Goal: Transaction & Acquisition: Download file/media

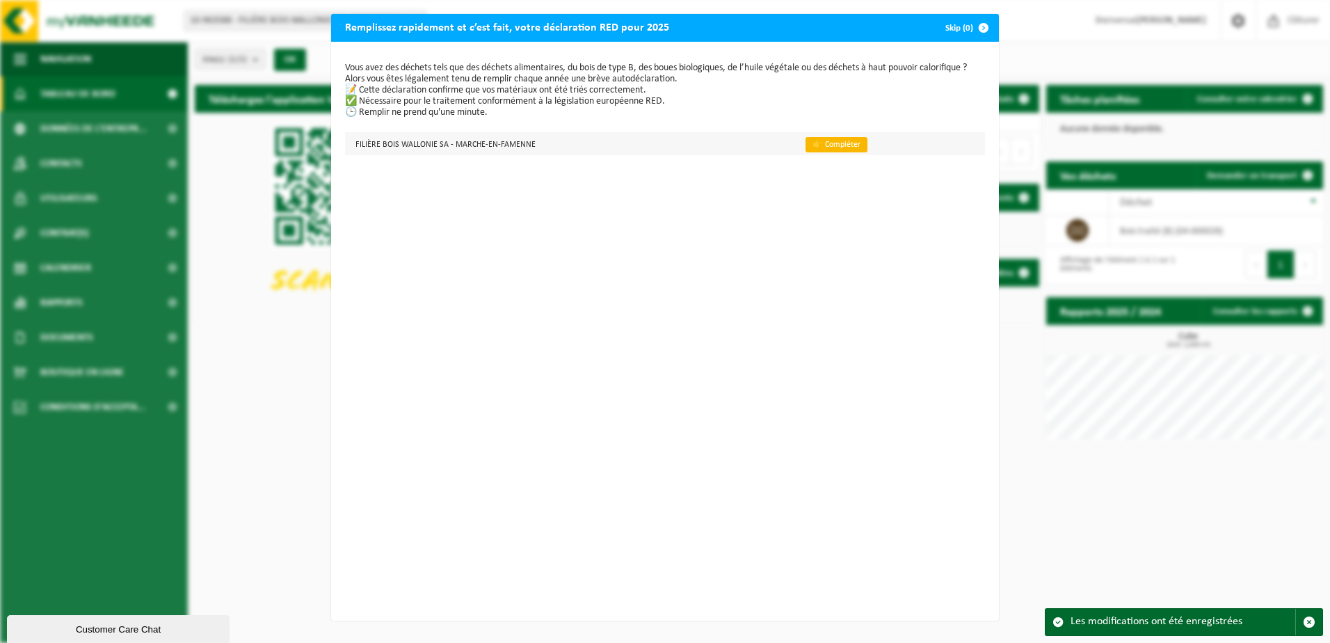
click at [819, 141] on link "👉 Compléter" at bounding box center [836, 144] width 62 height 15
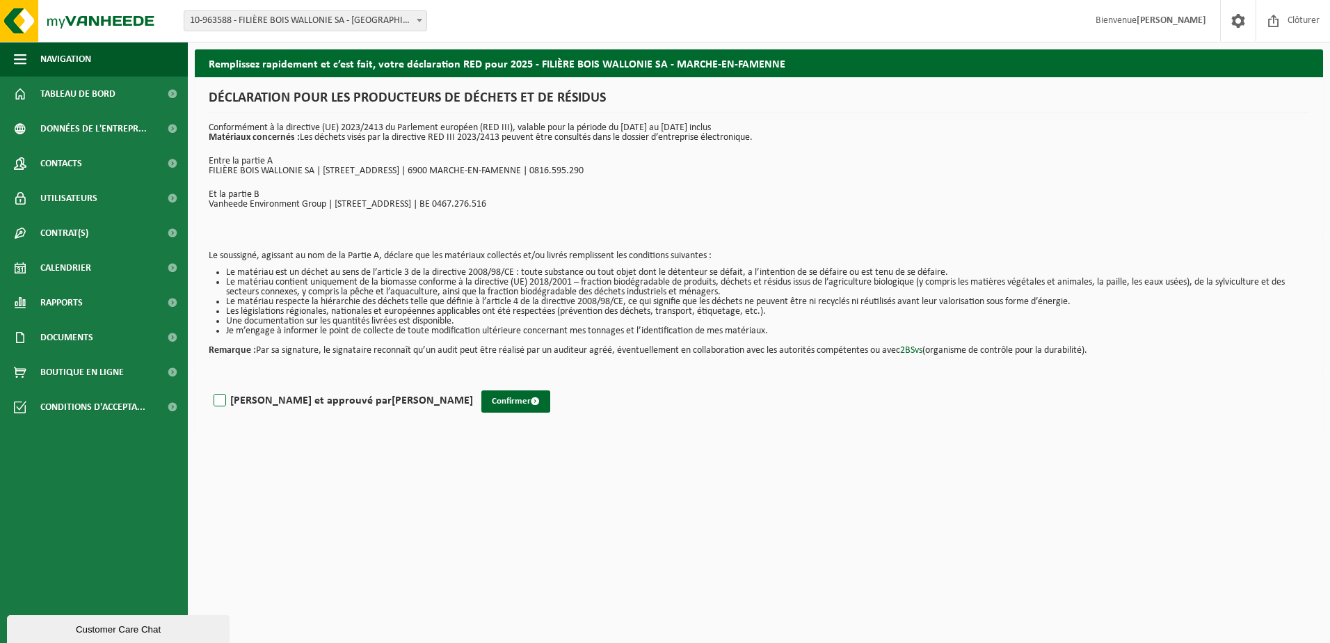
click at [225, 406] on label "Lu et approuvé par DIEGO BERTRAND" at bounding box center [342, 400] width 262 height 21
click at [473, 383] on input "Lu et approuvé par DIEGO BERTRAND" at bounding box center [473, 383] width 1 height 1
checkbox input "true"
click at [481, 399] on button "Confirmer" at bounding box center [515, 401] width 69 height 22
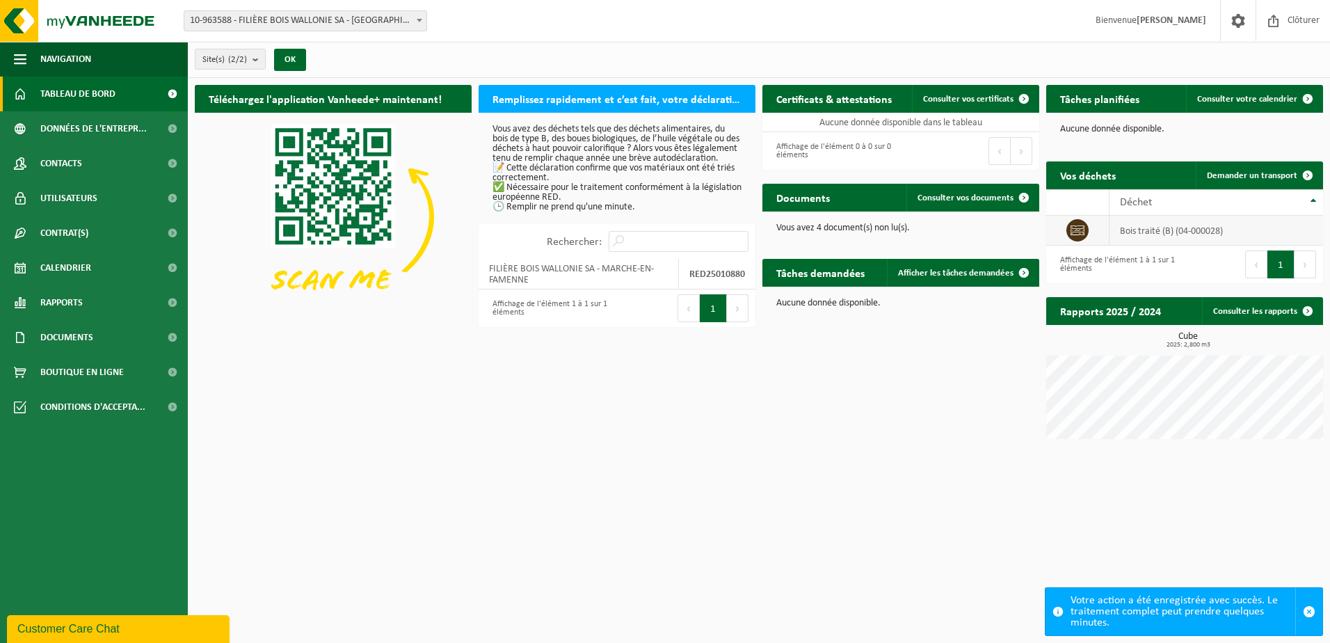
click at [1083, 223] on icon at bounding box center [1077, 230] width 14 height 14
click at [716, 280] on strong "RED25010880" at bounding box center [717, 274] width 56 height 10
click at [884, 226] on p "Vous avez 4 document(s) non lu(s)." at bounding box center [900, 228] width 249 height 10
click at [993, 197] on span "Consulter vos documents" at bounding box center [965, 197] width 96 height 9
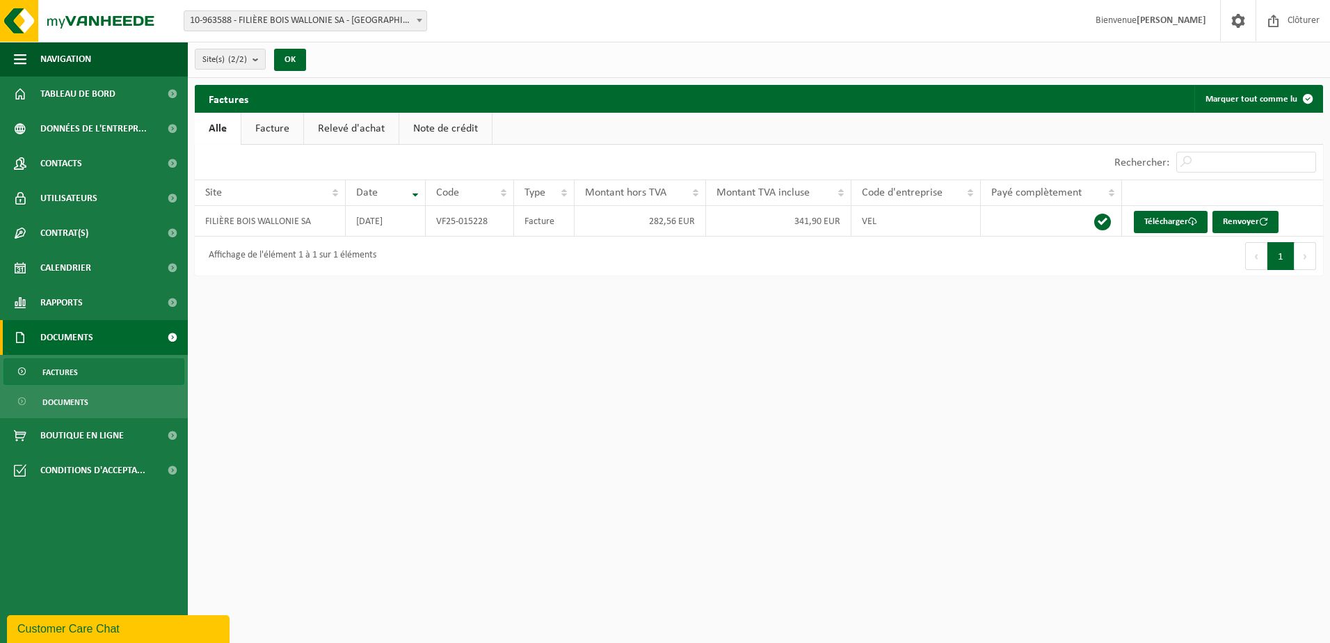
click at [259, 126] on link "Facture" at bounding box center [272, 129] width 62 height 32
click at [358, 124] on link "Relevé d'achat" at bounding box center [352, 129] width 95 height 32
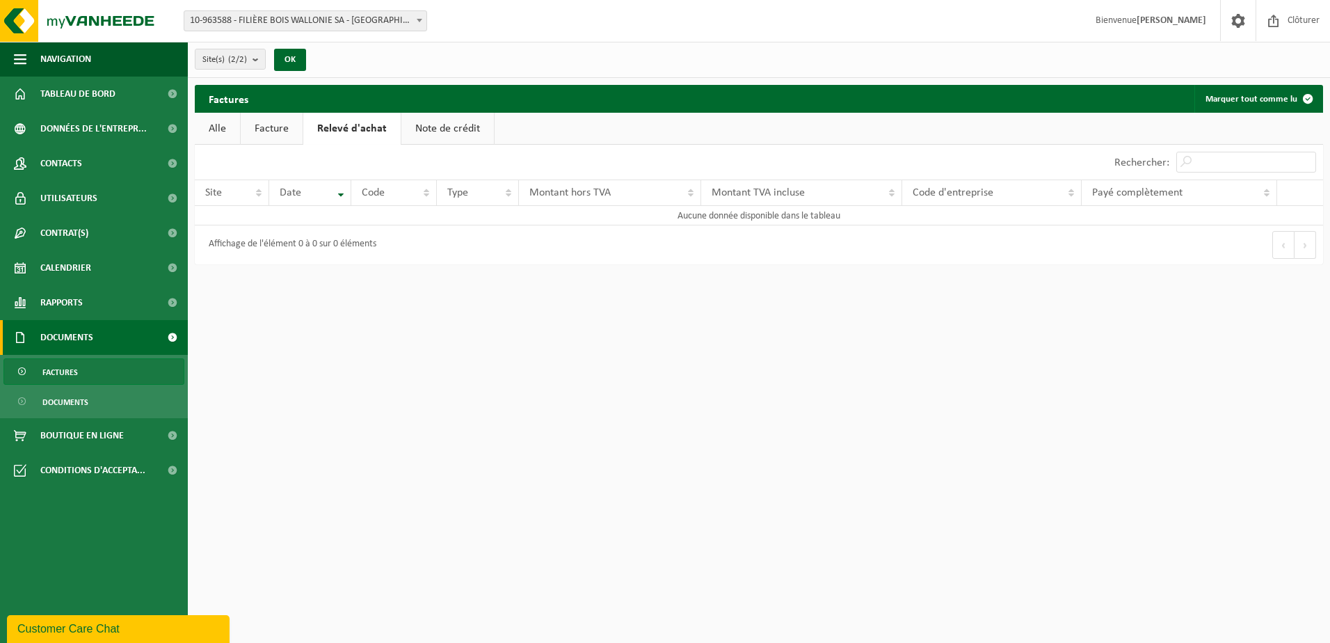
click at [449, 125] on link "Note de crédit" at bounding box center [447, 129] width 93 height 32
click at [354, 122] on link "Relevé d'achat" at bounding box center [350, 129] width 95 height 32
click at [264, 120] on link "Facture" at bounding box center [272, 129] width 62 height 32
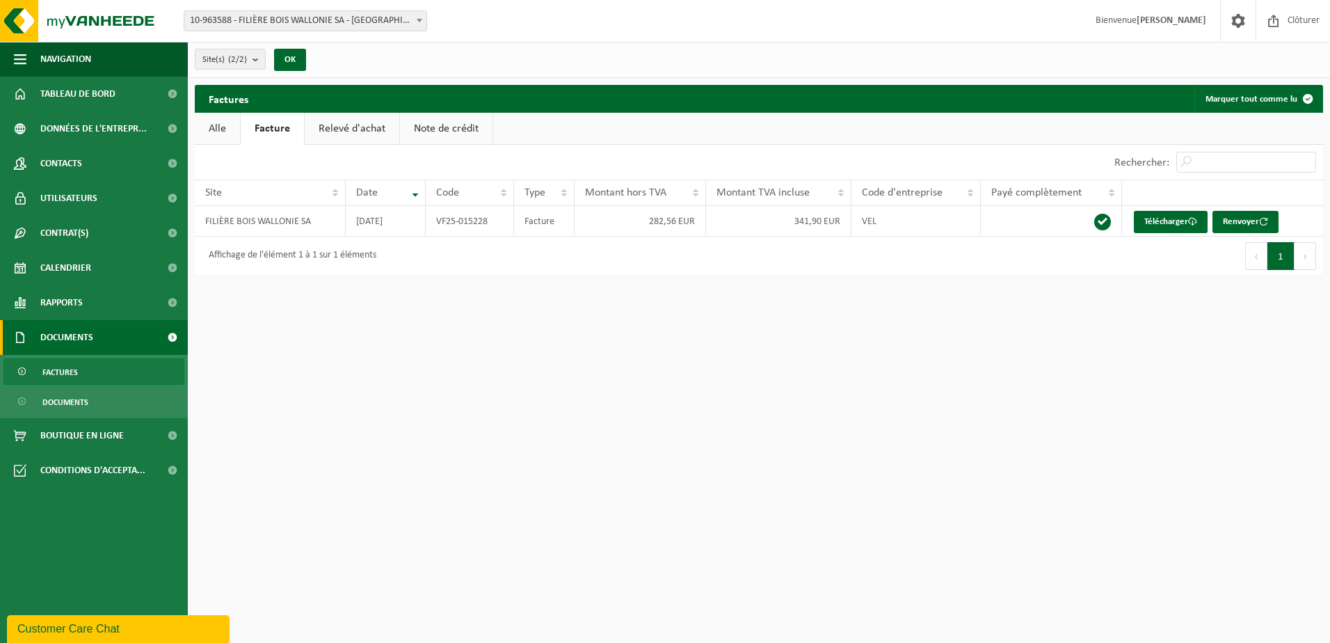
click at [227, 123] on link "Alle" at bounding box center [217, 129] width 45 height 32
click at [262, 62] on b "submit" at bounding box center [258, 58] width 13 height 19
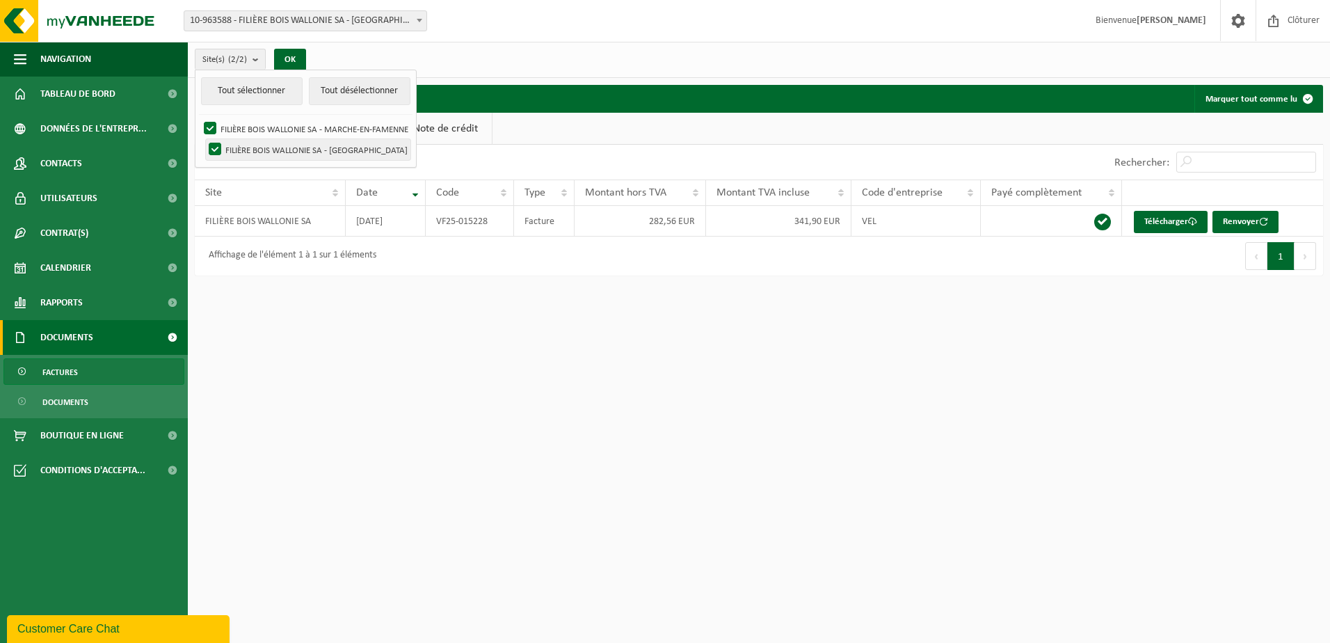
click at [314, 148] on label "FILIÈRE BOIS WALLONIE SA - LIÈGE" at bounding box center [308, 149] width 204 height 21
click at [204, 139] on input "FILIÈRE BOIS WALLONIE SA - LIÈGE" at bounding box center [203, 138] width 1 height 1
click at [314, 148] on label "FILIÈRE BOIS WALLONIE SA - LIÈGE" at bounding box center [308, 149] width 204 height 21
click at [204, 139] on input "FILIÈRE BOIS WALLONIE SA - LIÈGE" at bounding box center [203, 138] width 1 height 1
click at [314, 148] on label "FILIÈRE BOIS WALLONIE SA - LIÈGE" at bounding box center [308, 149] width 204 height 21
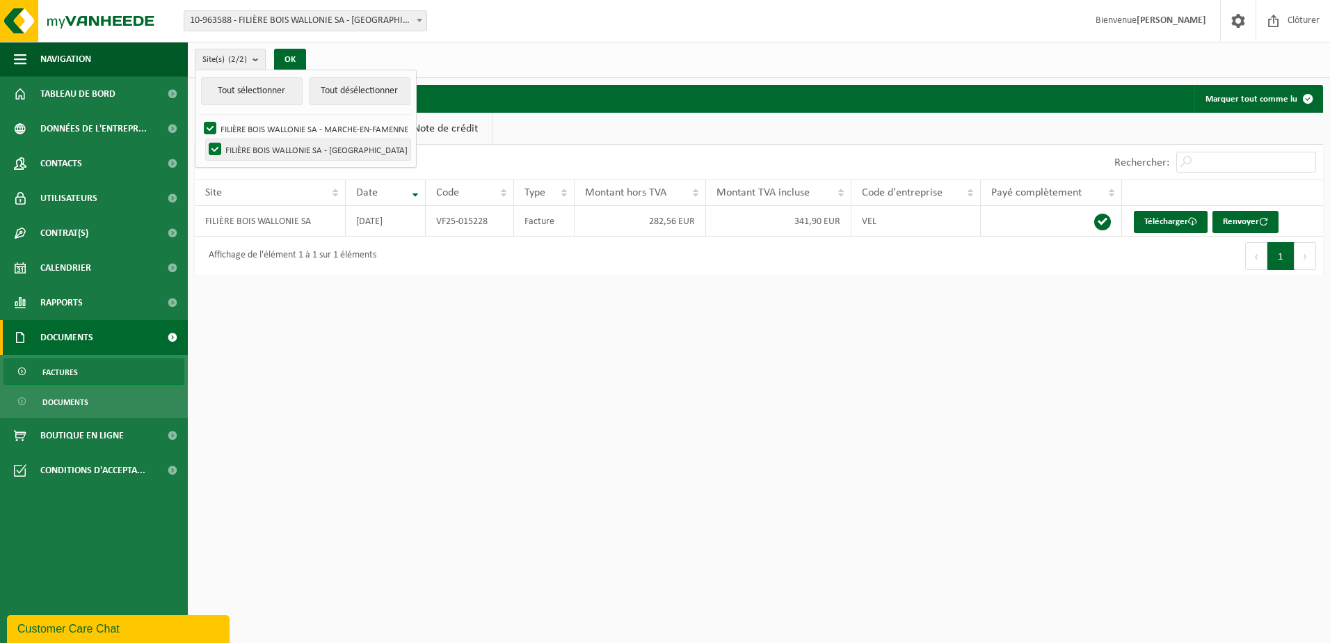
click at [204, 139] on input "FILIÈRE BOIS WALLONIE SA - LIÈGE" at bounding box center [203, 138] width 1 height 1
click at [314, 148] on label "FILIÈRE BOIS WALLONIE SA - LIÈGE" at bounding box center [308, 149] width 204 height 21
click at [204, 139] on input "FILIÈRE BOIS WALLONIE SA - LIÈGE" at bounding box center [203, 138] width 1 height 1
checkbox input "true"
click at [298, 58] on button "OK" at bounding box center [290, 60] width 32 height 22
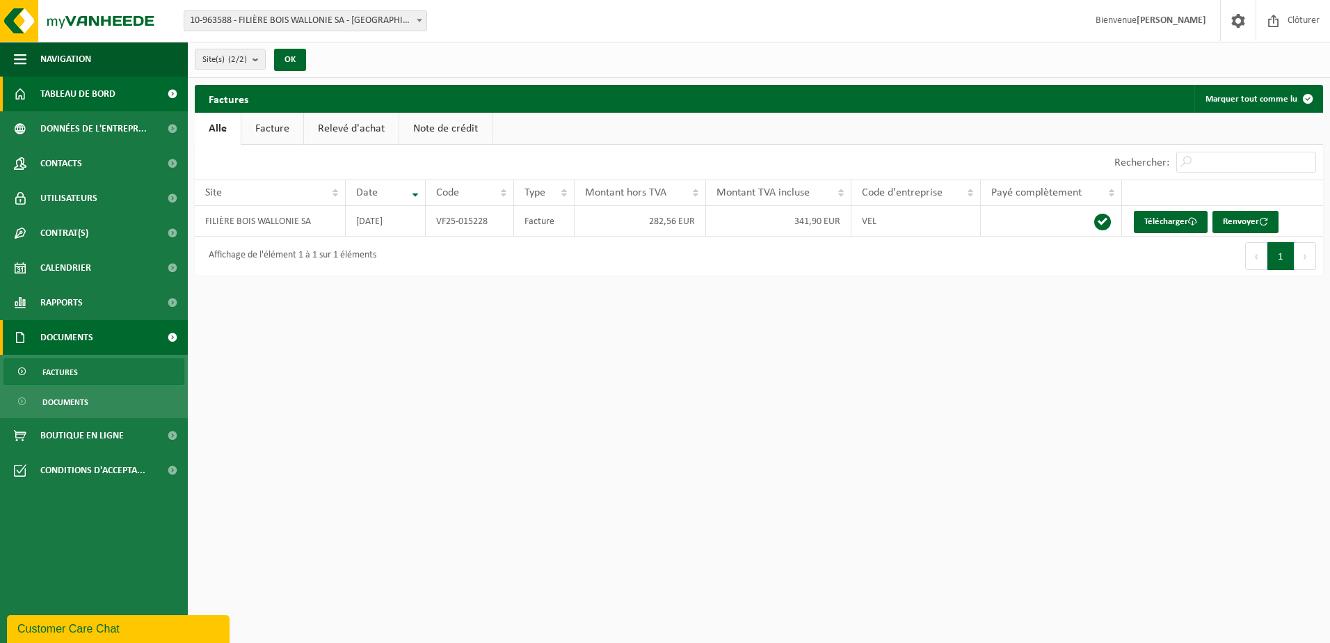
click at [100, 95] on span "Tableau de bord" at bounding box center [77, 94] width 75 height 35
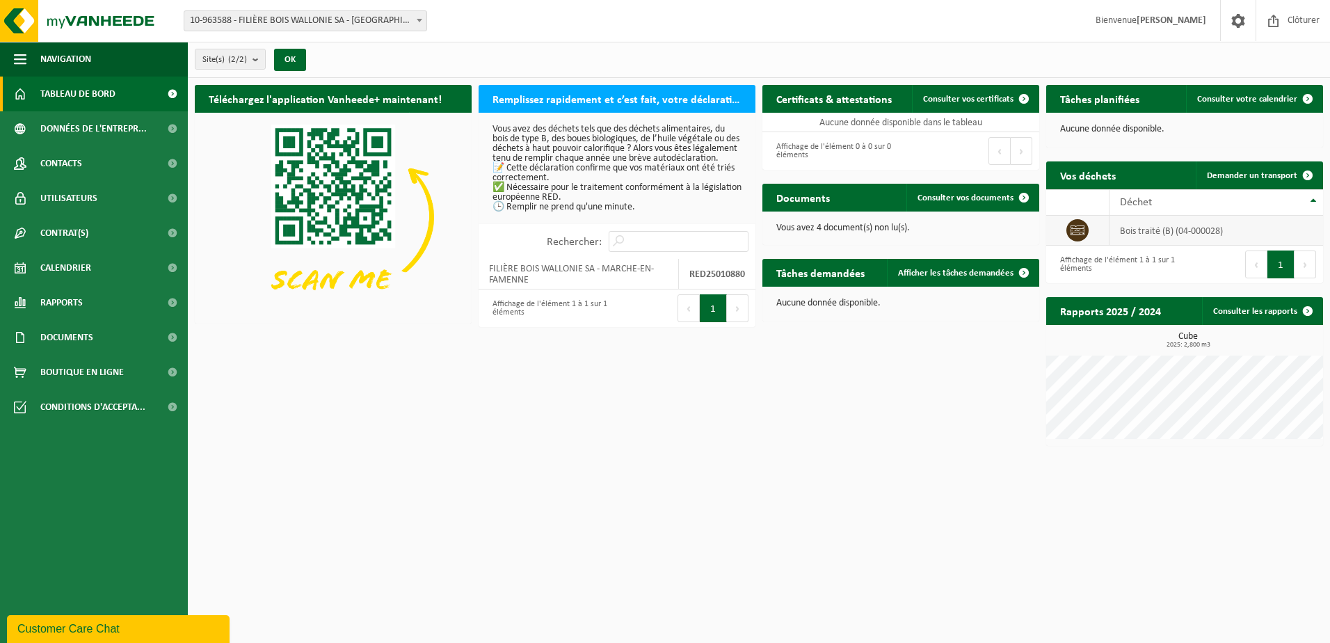
click at [1075, 227] on icon at bounding box center [1077, 230] width 14 height 14
click at [1155, 234] on td "bois traité (B) (04-000028)" at bounding box center [1216, 231] width 214 height 30
drag, startPoint x: 1214, startPoint y: 346, endPoint x: 1176, endPoint y: 335, distance: 40.5
click at [1176, 335] on h3 "Cube 2025: 2,800 m3" at bounding box center [1188, 340] width 270 height 17
click at [978, 102] on span "Consulter vos certificats" at bounding box center [968, 99] width 90 height 9
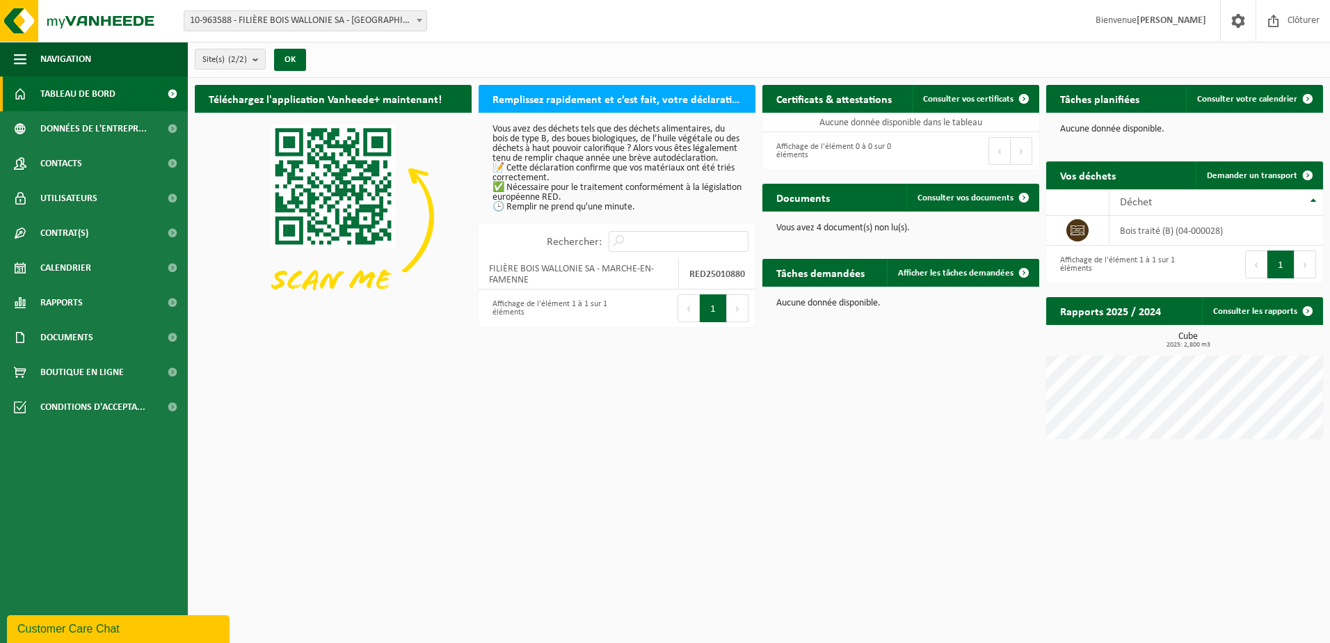
click at [849, 99] on h2 "Certificats & attestations" at bounding box center [833, 98] width 143 height 27
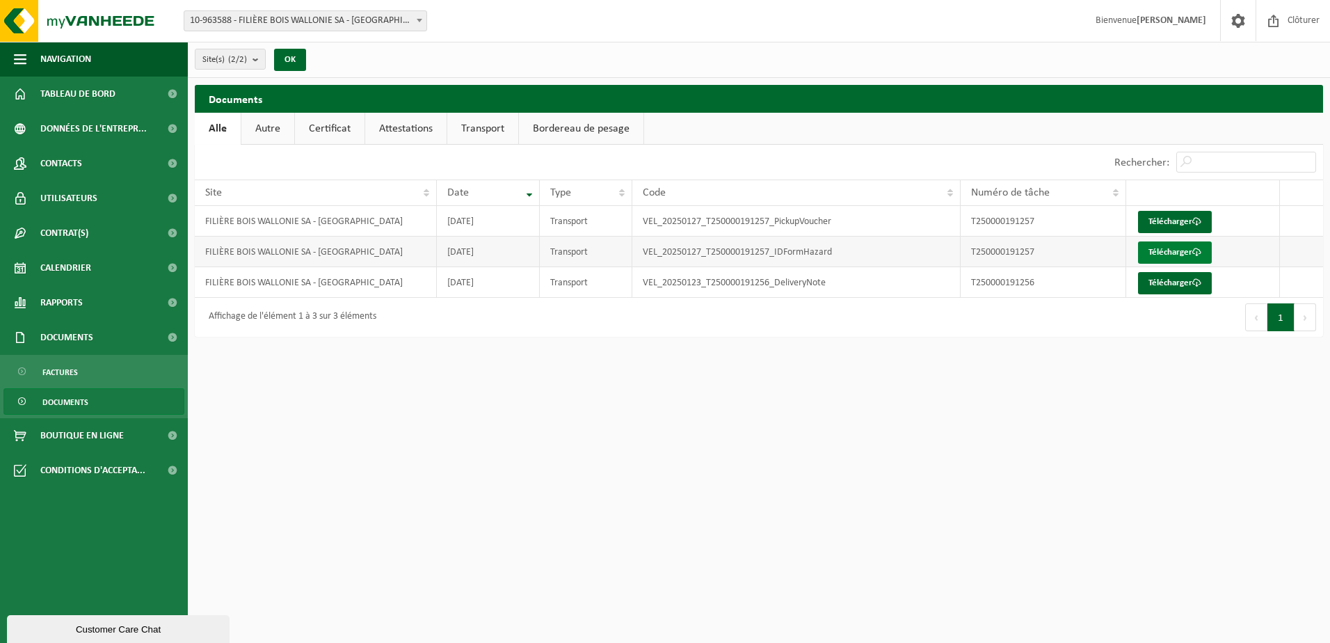
click at [1176, 245] on link "Télécharger" at bounding box center [1175, 252] width 74 height 22
click at [1175, 277] on link "Télécharger" at bounding box center [1175, 283] width 74 height 22
click at [342, 125] on link "Certificat" at bounding box center [330, 129] width 70 height 32
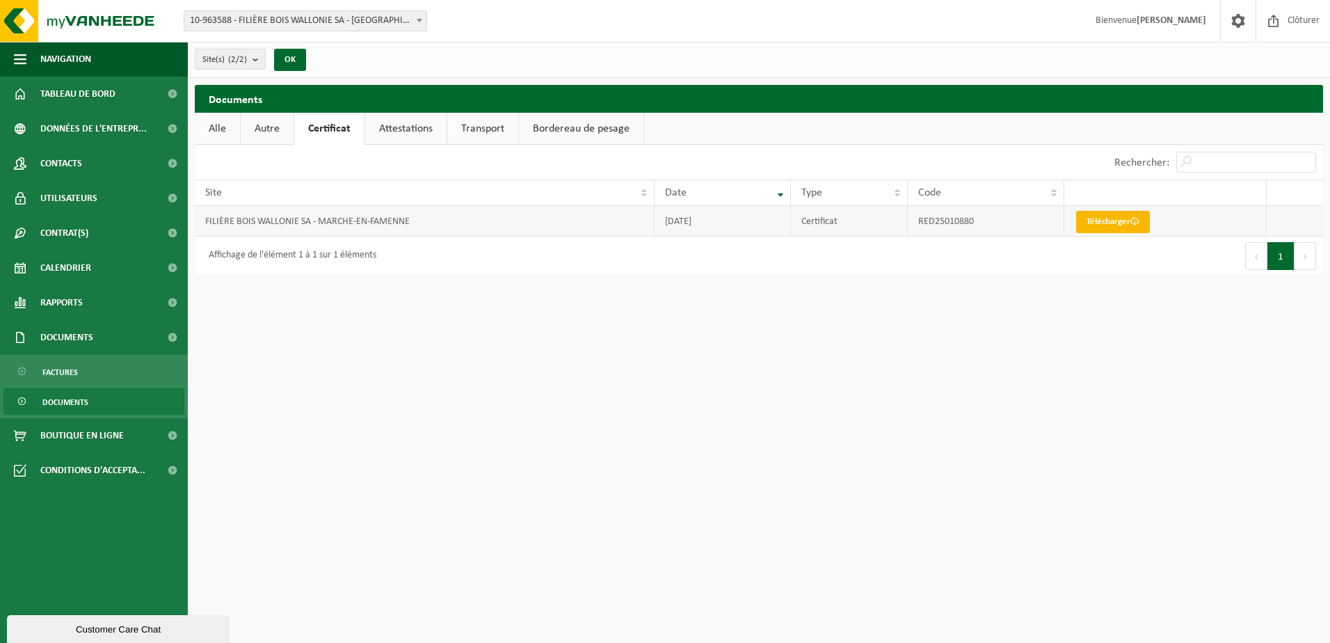
click at [1134, 220] on span at bounding box center [1134, 221] width 9 height 9
click at [399, 120] on link "Attestations" at bounding box center [405, 129] width 81 height 32
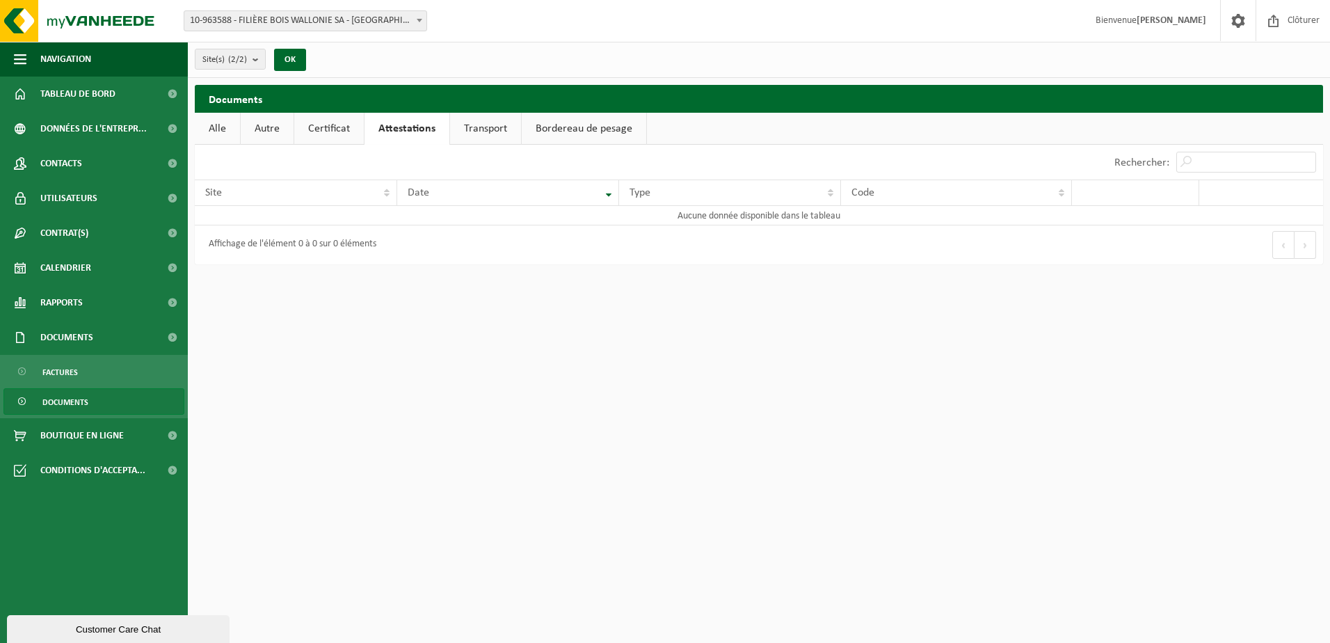
click at [340, 129] on link "Certificat" at bounding box center [329, 129] width 70 height 32
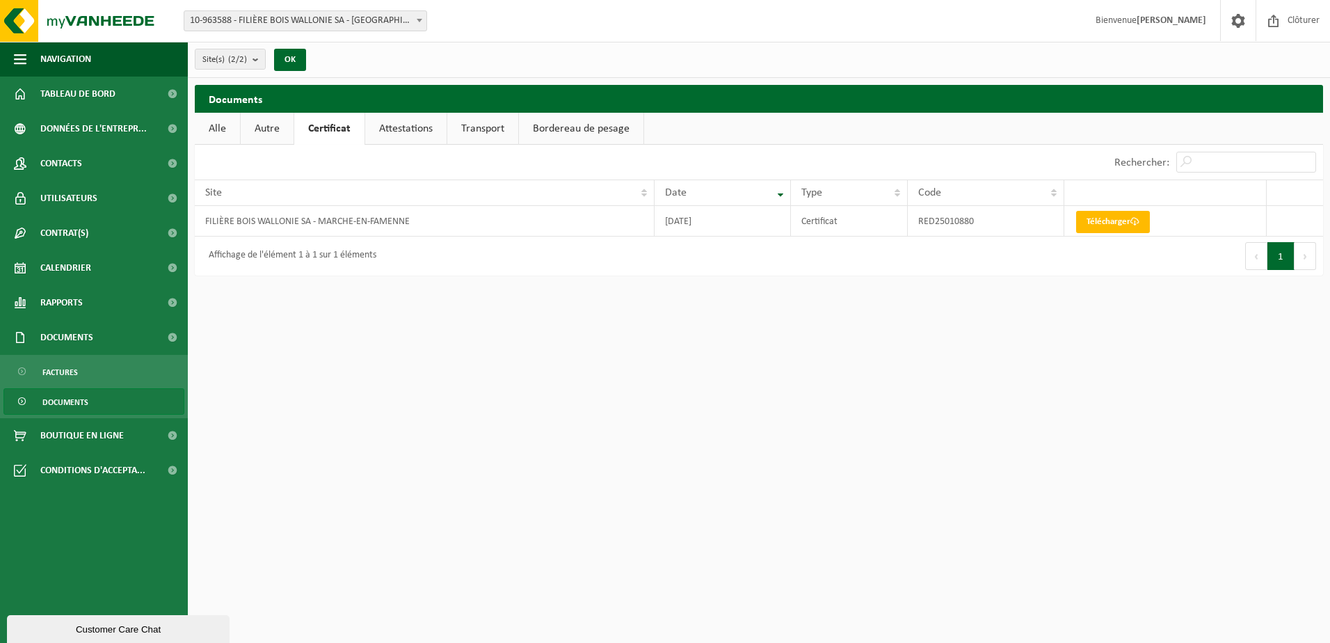
click at [412, 133] on link "Attestations" at bounding box center [405, 129] width 81 height 32
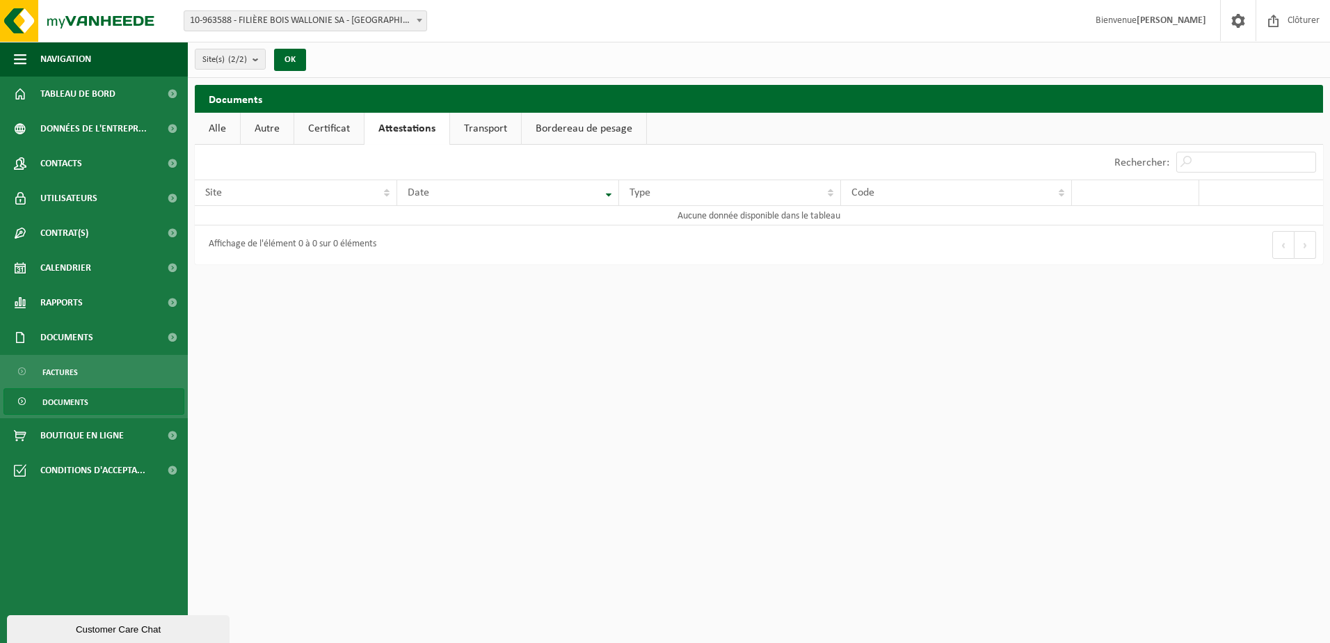
click at [495, 127] on link "Transport" at bounding box center [485, 129] width 71 height 32
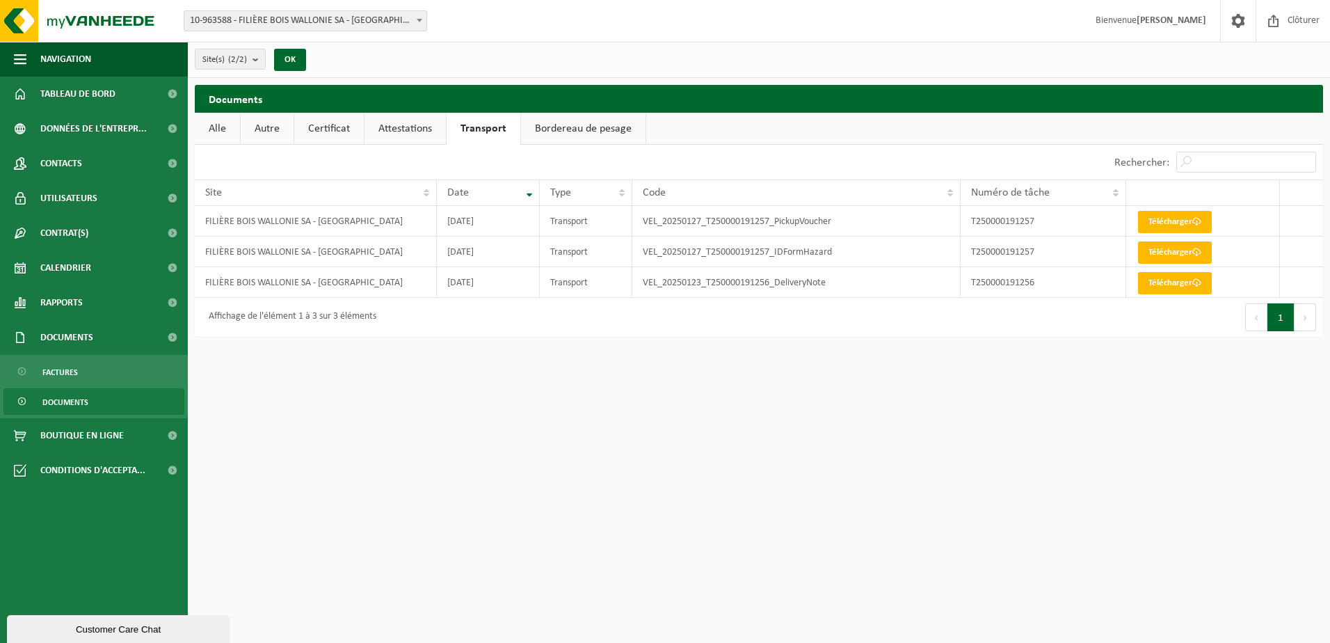
click at [577, 126] on link "Bordereau de pesage" at bounding box center [583, 129] width 125 height 32
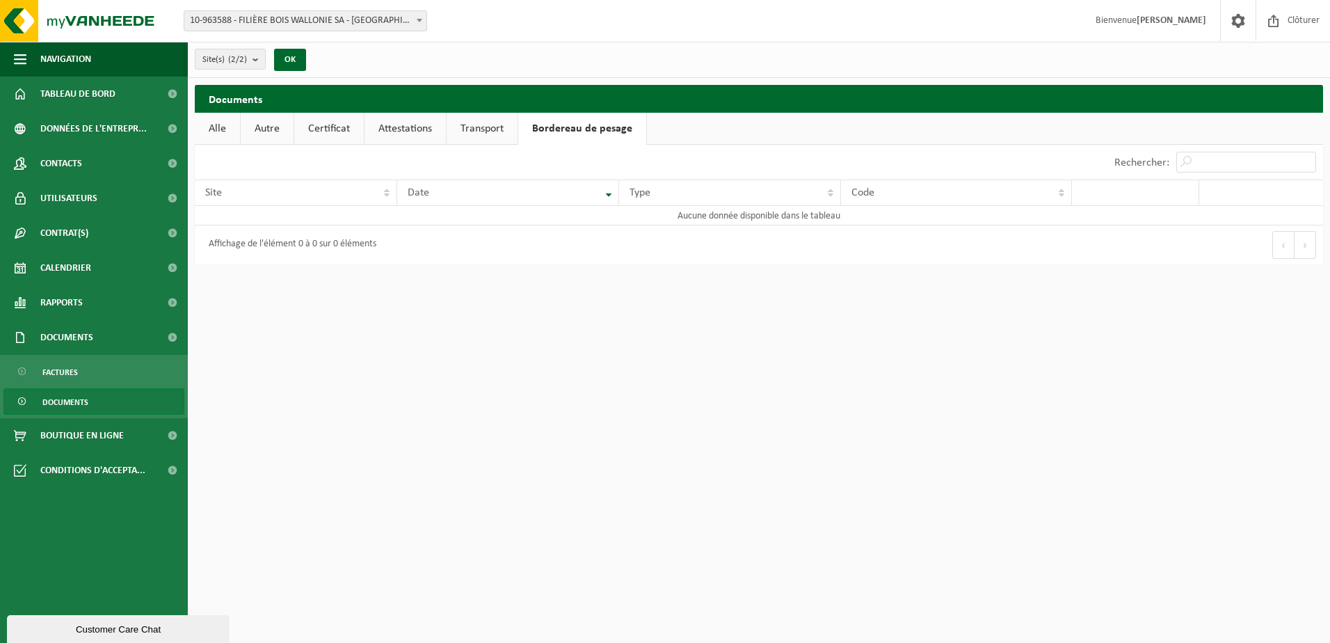
click at [271, 120] on link "Autre" at bounding box center [267, 129] width 53 height 32
click at [152, 92] on link "Tableau de bord" at bounding box center [94, 94] width 188 height 35
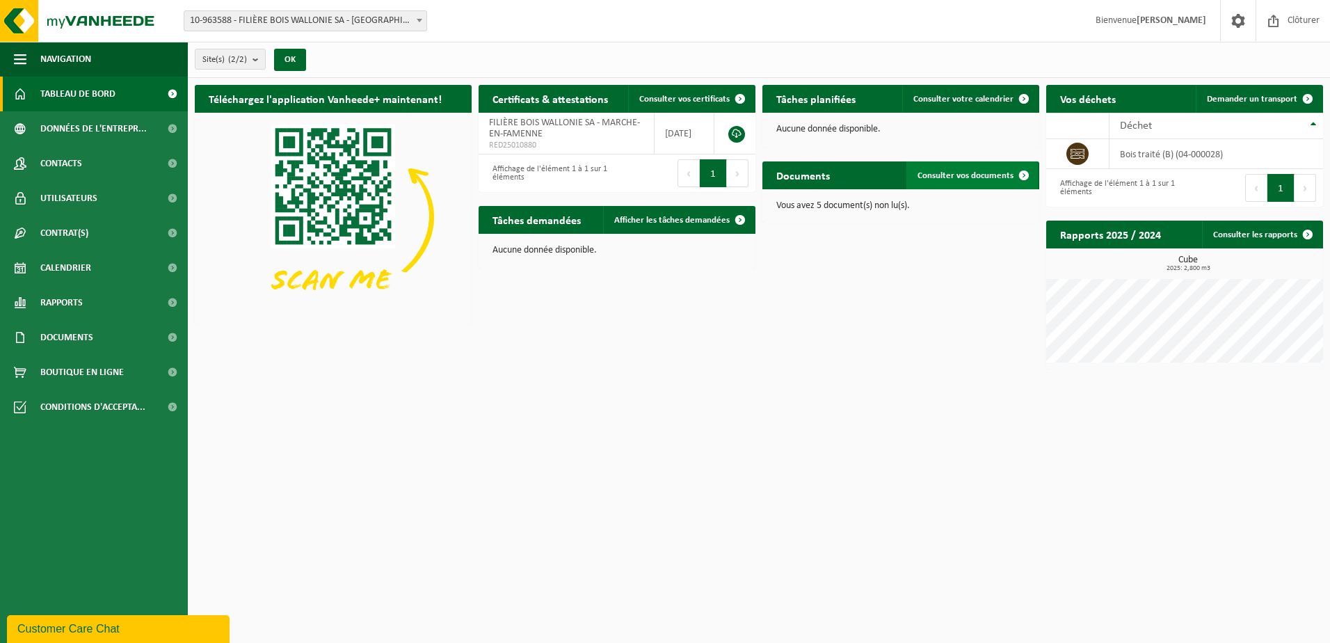
click at [995, 173] on span "Consulter vos documents" at bounding box center [965, 175] width 96 height 9
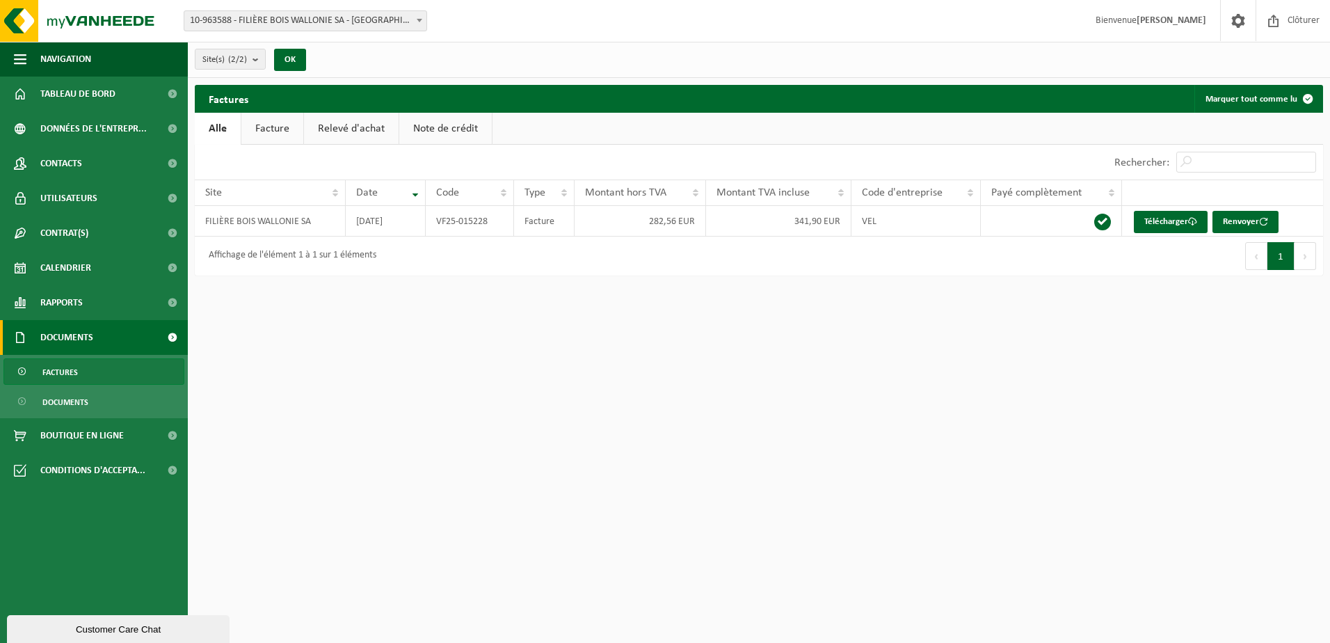
click at [175, 335] on span at bounding box center [172, 337] width 31 height 35
click at [125, 399] on link "Documents" at bounding box center [93, 401] width 181 height 26
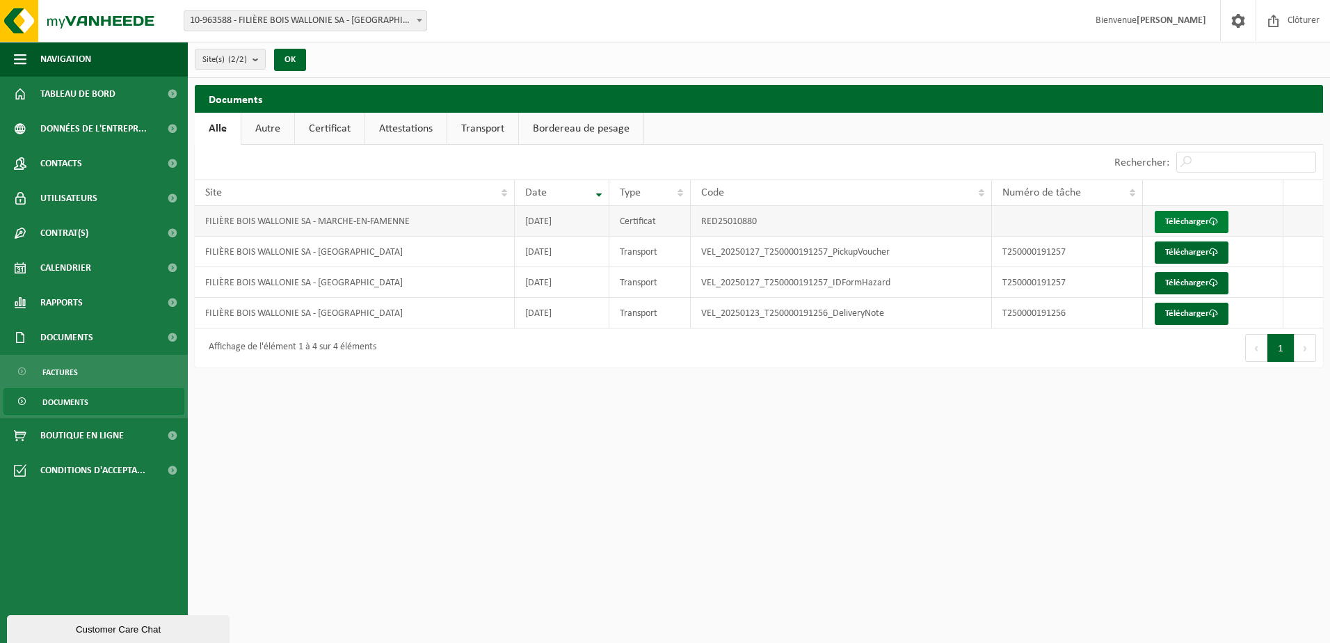
click at [1211, 221] on span at bounding box center [1213, 221] width 9 height 9
click at [515, 597] on html "Site: 10-963588 - FILIÈRE BOIS WALLONIE SA - MARCHE-EN-FAMENNE 10-963587 - [GEO…" at bounding box center [665, 321] width 1330 height 643
click at [1212, 251] on span at bounding box center [1213, 252] width 9 height 9
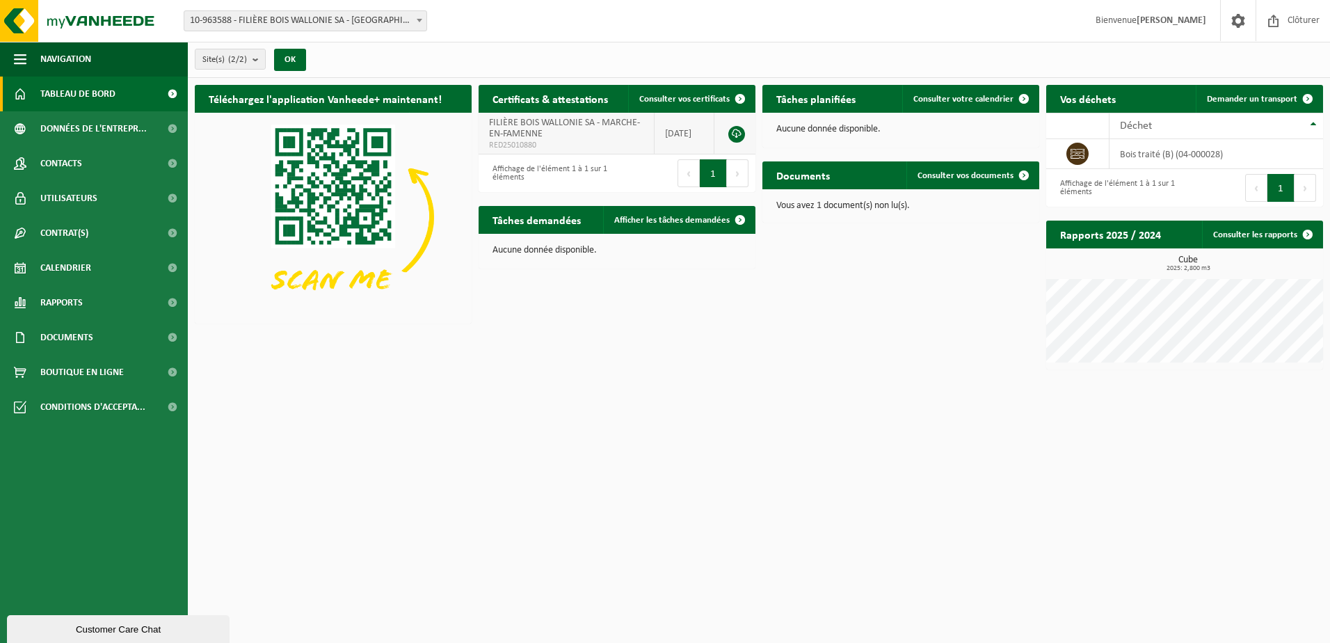
click at [735, 133] on link at bounding box center [736, 134] width 17 height 17
click at [1149, 151] on td "bois traité (B) (04-000028)" at bounding box center [1216, 154] width 214 height 30
click at [1093, 153] on td at bounding box center [1077, 154] width 63 height 30
click at [1075, 154] on icon at bounding box center [1077, 154] width 14 height 14
click at [735, 134] on link at bounding box center [736, 134] width 17 height 17
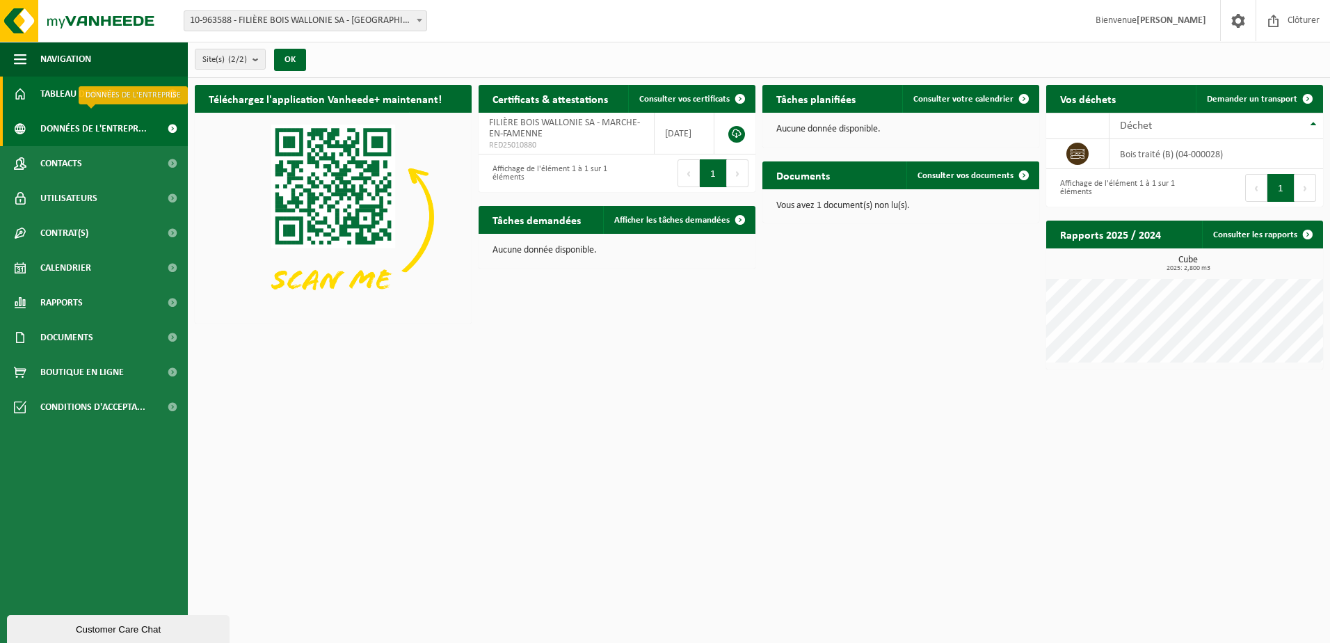
click at [65, 130] on span "Données de l'entrepr..." at bounding box center [93, 128] width 106 height 35
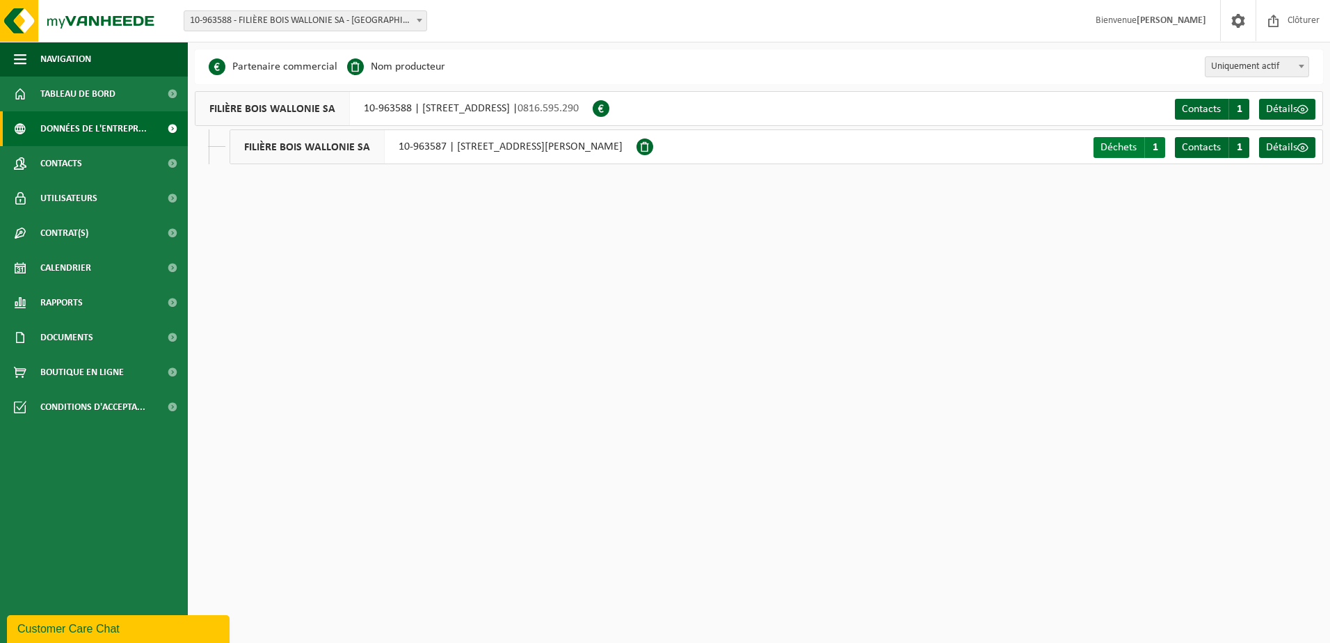
click at [1126, 148] on span "Déchets" at bounding box center [1118, 147] width 36 height 11
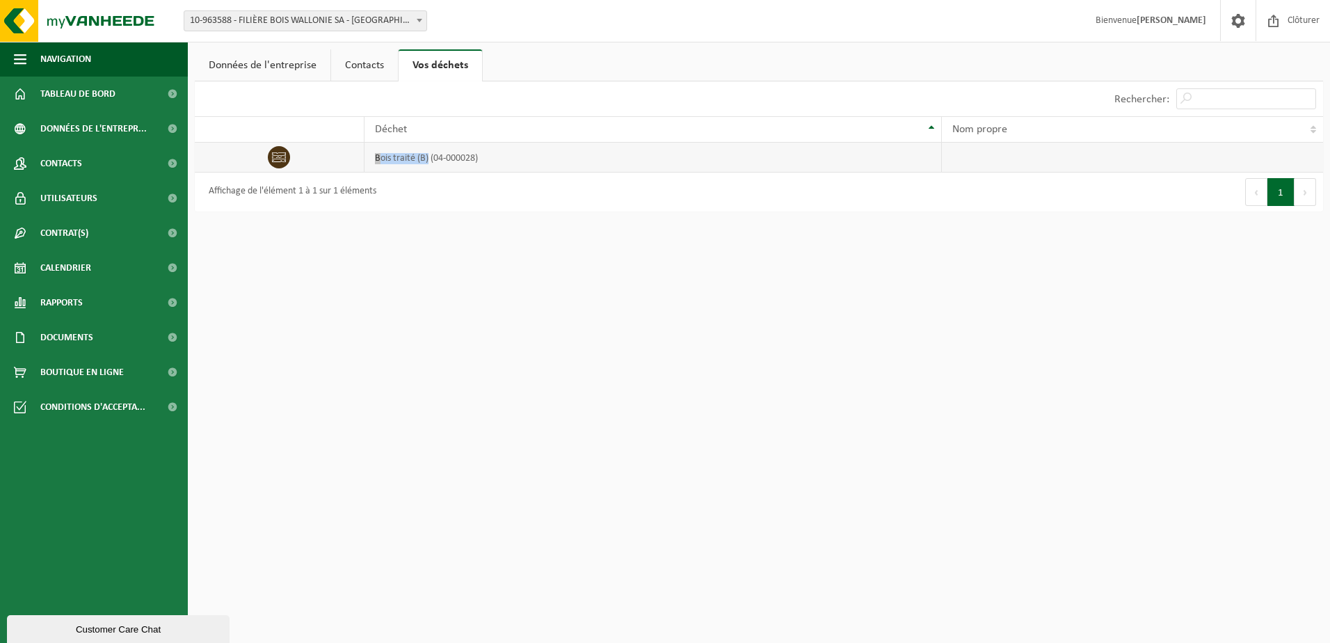
drag, startPoint x: 376, startPoint y: 159, endPoint x: 428, endPoint y: 160, distance: 51.5
click at [428, 160] on td "bois traité (B) (04-000028)" at bounding box center [653, 158] width 578 height 30
copy td "bois traité (B)"
